Goal: Task Accomplishment & Management: Use online tool/utility

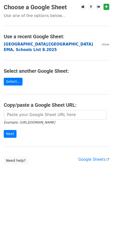
click at [32, 45] on strong "[GEOGRAPHIC_DATA]/[GEOGRAPHIC_DATA] EMA, Schools List 8.2025" at bounding box center [48, 47] width 89 height 10
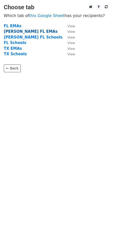
click at [23, 31] on strong "Kirk FL EMAs" at bounding box center [31, 31] width 54 height 5
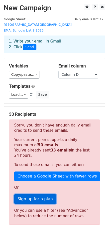
click at [45, 194] on link "Sign up for a plan" at bounding box center [35, 199] width 42 height 10
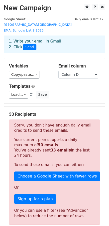
click at [57, 142] on p "Your current plan supports a daily maximum of 50 emails . You've already sent 3…" at bounding box center [54, 147] width 81 height 21
click at [60, 123] on div "Sorry, you don't have enough daily email credits to send these emails. Your cur…" at bounding box center [54, 172] width 91 height 105
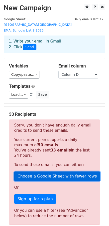
click at [67, 172] on link "Choose a Google Sheet with fewer rows" at bounding box center [57, 177] width 86 height 10
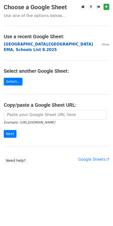
click at [19, 44] on strong "[GEOGRAPHIC_DATA]/[GEOGRAPHIC_DATA] EMA, Schools List 8.2025" at bounding box center [48, 47] width 89 height 10
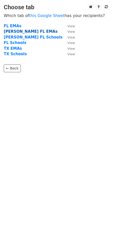
click at [20, 32] on strong "Kirk FL EMAs" at bounding box center [31, 31] width 54 height 5
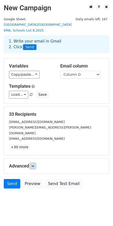
click at [33, 165] on icon at bounding box center [32, 166] width 3 height 3
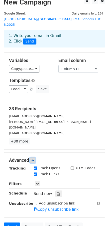
scroll to position [7, 0]
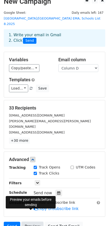
click at [29, 222] on link "Preview" at bounding box center [33, 227] width 22 height 10
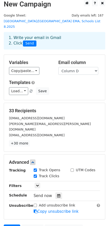
scroll to position [0, 0]
